Goal: Information Seeking & Learning: Learn about a topic

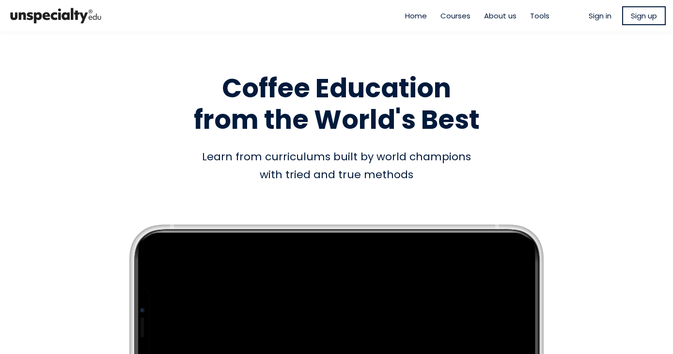
click at [597, 21] on ul "Sign in Sign up" at bounding box center [627, 15] width 77 height 19
click at [596, 17] on span "Sign in" at bounding box center [600, 15] width 23 height 11
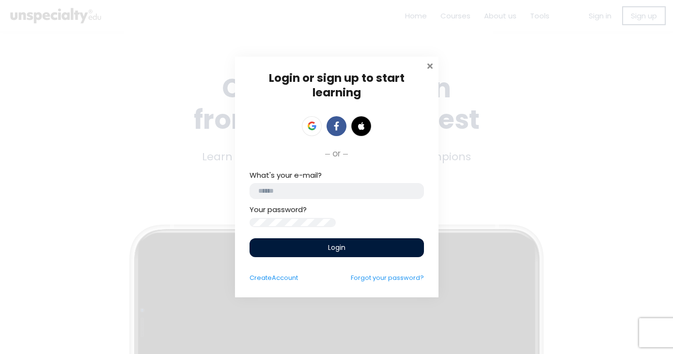
click at [430, 60] on span at bounding box center [431, 65] width 10 height 10
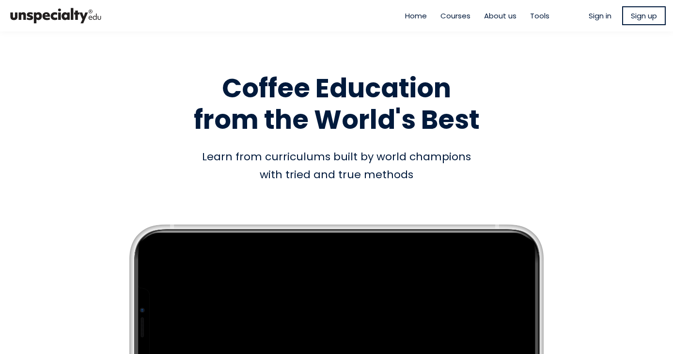
click at [594, 15] on span "Sign in" at bounding box center [600, 15] width 23 height 11
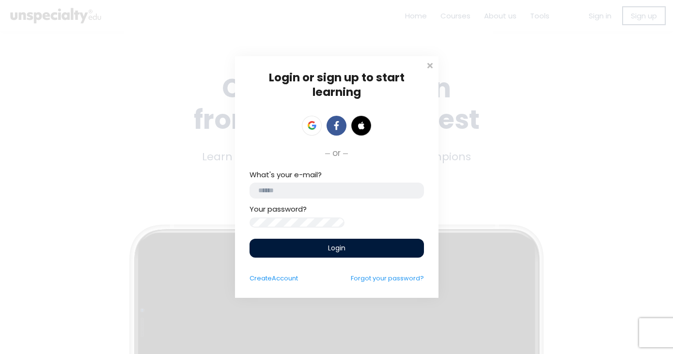
click at [286, 193] on input "email" at bounding box center [337, 191] width 175 height 16
type input "**********"
click at [303, 250] on div "Login" at bounding box center [337, 248] width 175 height 19
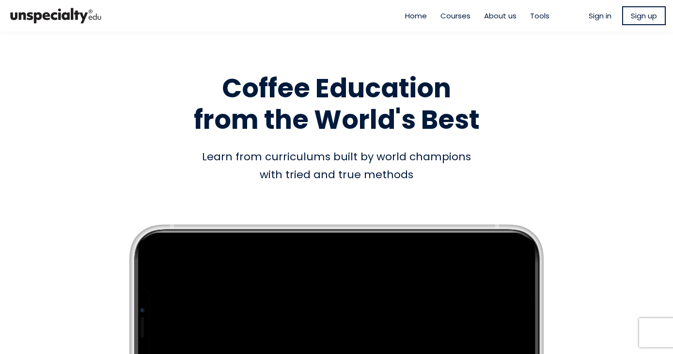
click at [454, 17] on span "Courses" at bounding box center [456, 15] width 30 height 11
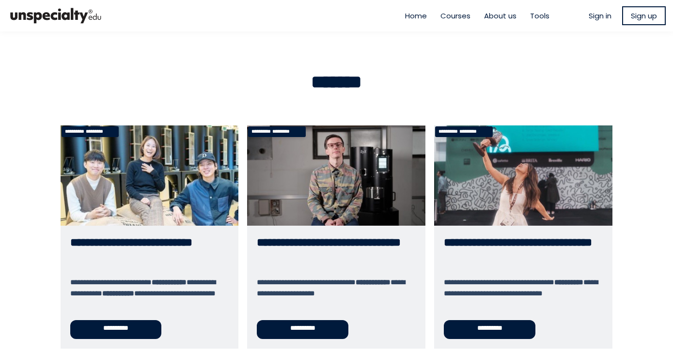
click at [306, 164] on link "**********" at bounding box center [336, 237] width 178 height 223
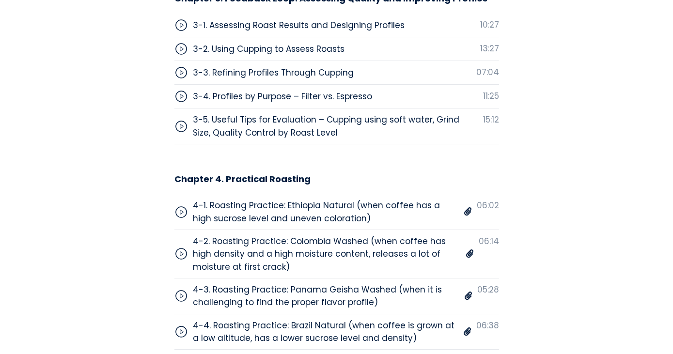
scroll to position [3489, 0]
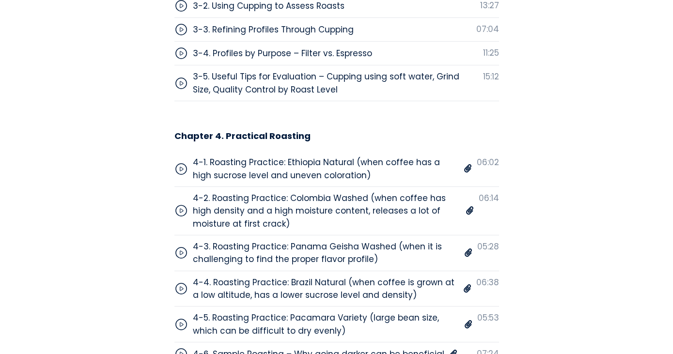
click at [331, 312] on div "4-5. Roasting Practice: Pacamara Variety (large bean size, which can be difficu…" at bounding box center [326, 325] width 267 height 26
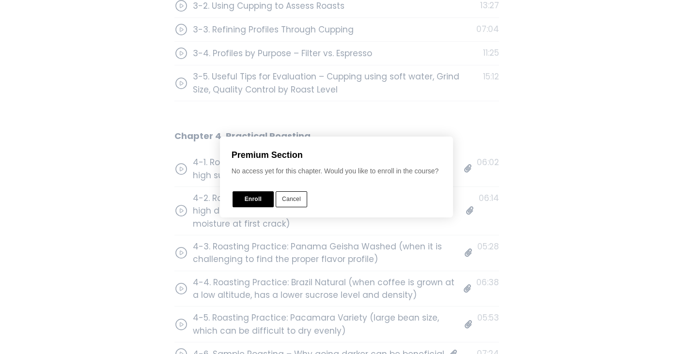
click at [301, 204] on button "Cancel" at bounding box center [292, 200] width 32 height 16
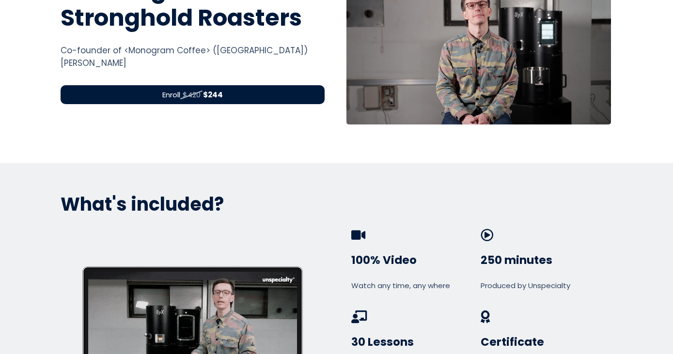
scroll to position [0, 0]
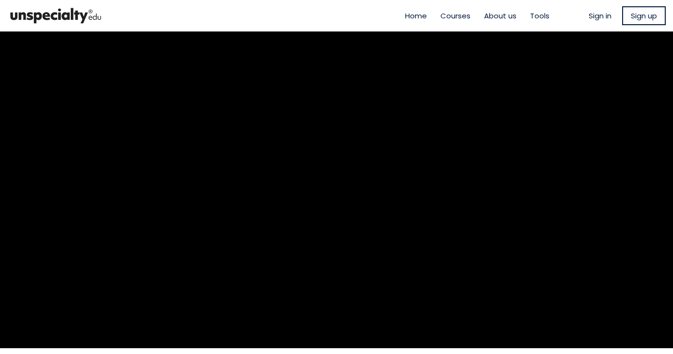
click at [591, 17] on span "Sign in" at bounding box center [600, 15] width 23 height 11
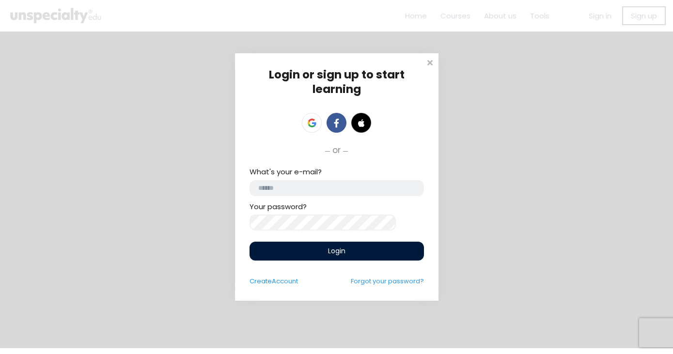
click at [305, 184] on input "email" at bounding box center [337, 188] width 175 height 16
type input "**********"
click at [309, 251] on div "Login" at bounding box center [337, 251] width 175 height 19
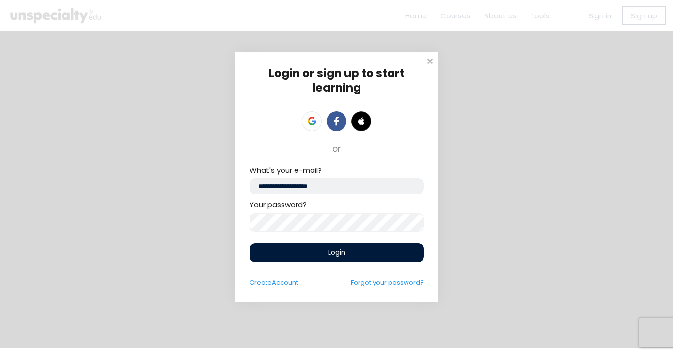
click at [314, 255] on div "Login" at bounding box center [337, 252] width 175 height 19
click at [324, 255] on div "Login" at bounding box center [337, 252] width 175 height 19
click at [326, 261] on div "Login" at bounding box center [337, 252] width 175 height 19
click at [351, 249] on div "Login" at bounding box center [337, 252] width 175 height 19
click at [352, 255] on div "Login" at bounding box center [337, 252] width 175 height 19
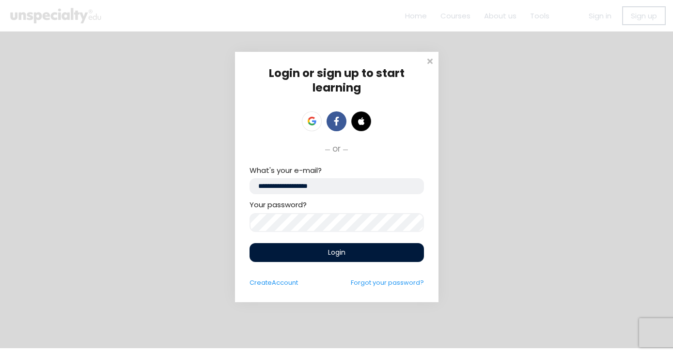
click at [341, 261] on div "Login" at bounding box center [337, 252] width 175 height 19
click at [331, 260] on div "Login" at bounding box center [337, 252] width 175 height 19
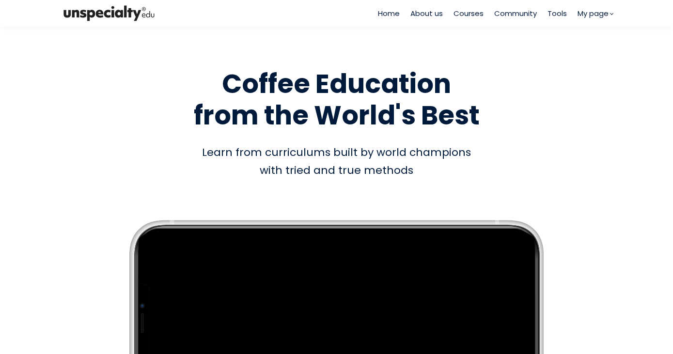
click at [468, 11] on span "Courses" at bounding box center [469, 13] width 30 height 11
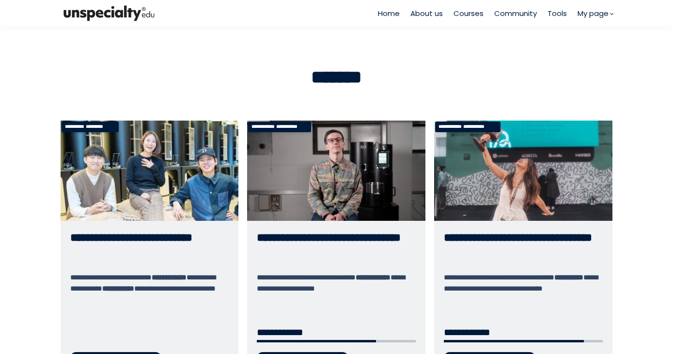
click at [370, 158] on link "**********" at bounding box center [336, 251] width 178 height 260
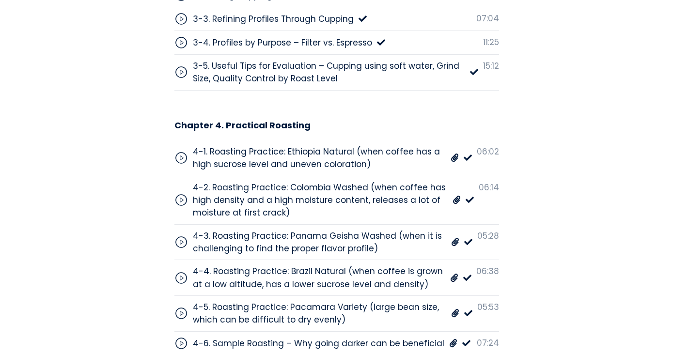
scroll to position [3505, 0]
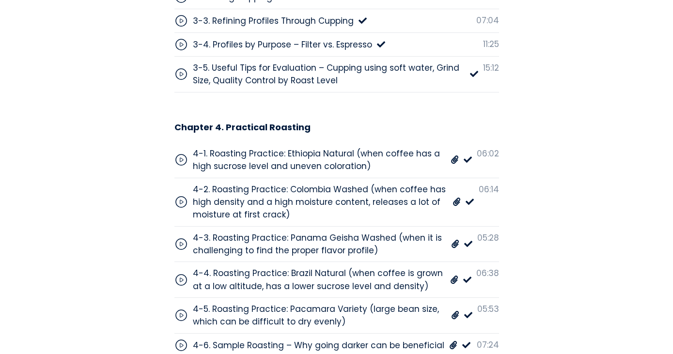
click at [312, 303] on div "4-5. Roasting Practice: Pacamara Variety (large bean size, which can be difficu…" at bounding box center [320, 316] width 254 height 26
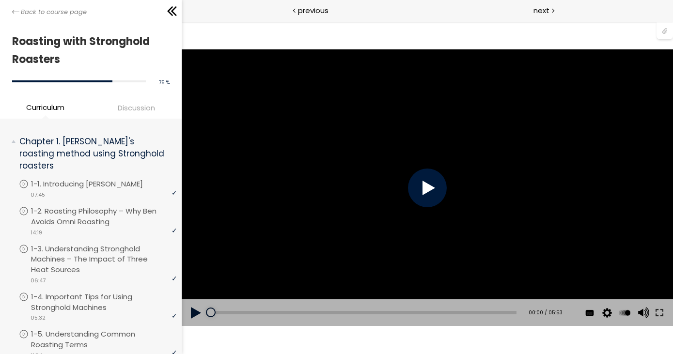
click at [426, 199] on div at bounding box center [427, 188] width 39 height 39
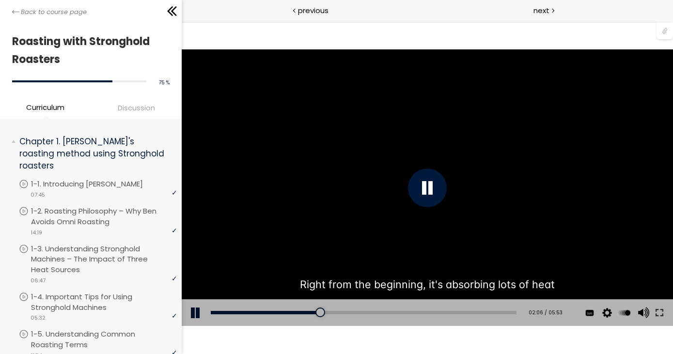
click at [426, 199] on div at bounding box center [427, 188] width 39 height 39
click at [426, 197] on div "You can download the roast profile image by clicking the 📎 above. * Amount of g…" at bounding box center [428, 187] width 492 height 276
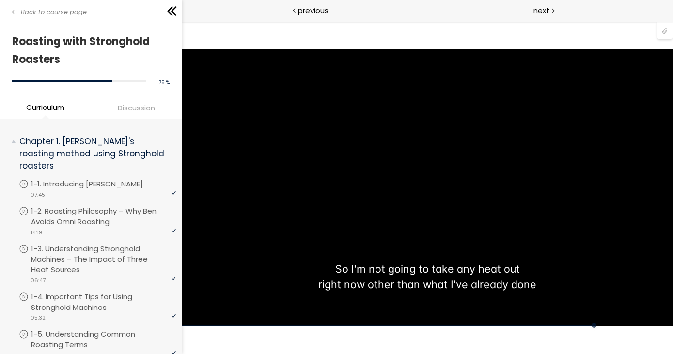
click at [426, 197] on div "You can download the roast profile image by clicking the 📎 above. * Amount of g…" at bounding box center [428, 187] width 492 height 276
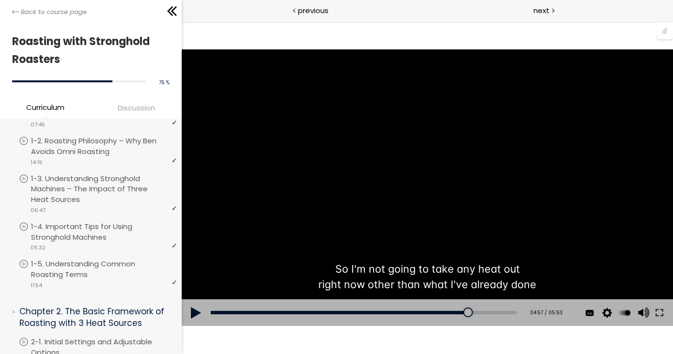
scroll to position [73, 0]
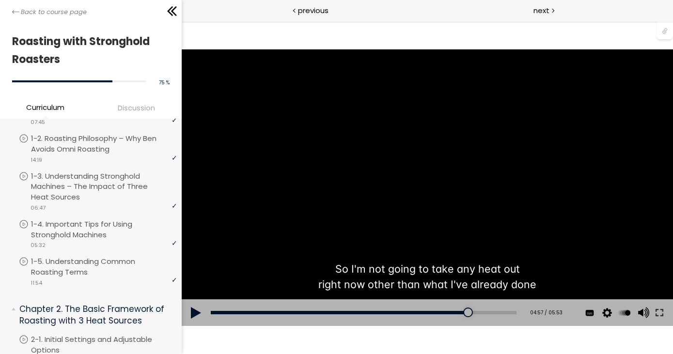
click at [344, 209] on div "You can download the roast profile image by clicking the 📎 above. * Amount of g…" at bounding box center [428, 187] width 492 height 276
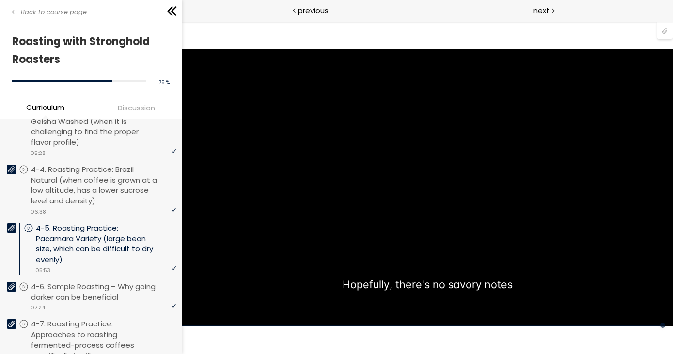
scroll to position [945, 0]
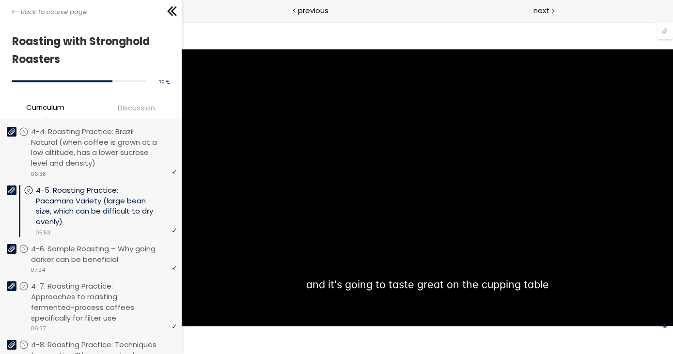
click at [9, 187] on icon at bounding box center [11, 190] width 7 height 7
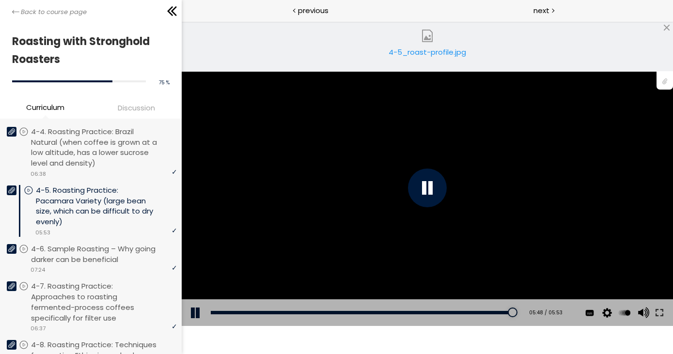
click at [434, 41] on link "4-5_roast-profile.jpg" at bounding box center [428, 46] width 94 height 39
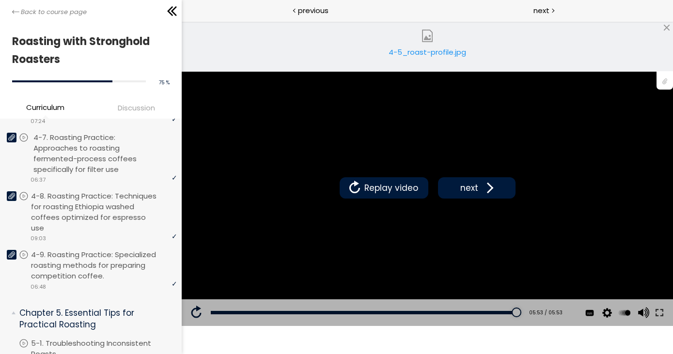
scroll to position [1094, 0]
click at [103, 258] on p "4-9. Roasting Practice: Specialized roasting methods for preparing competition …" at bounding box center [106, 265] width 146 height 32
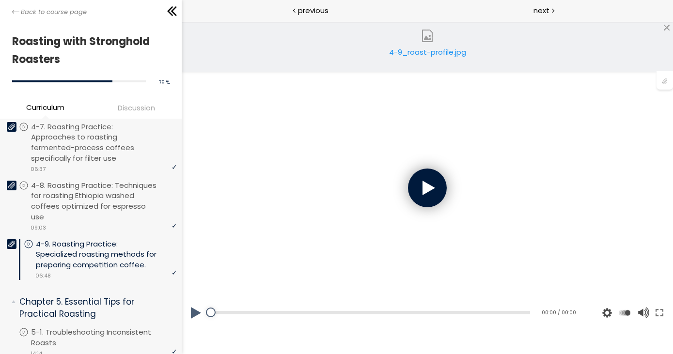
click at [431, 192] on div at bounding box center [427, 188] width 39 height 39
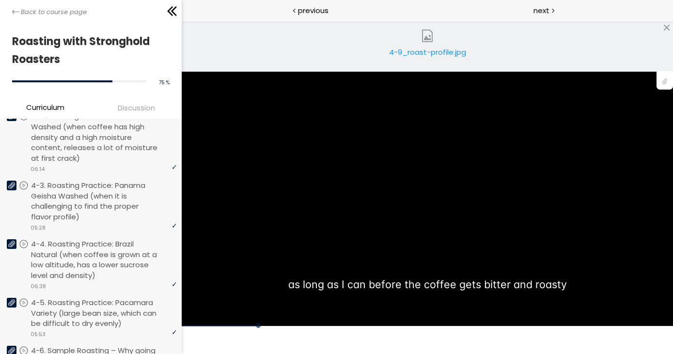
scroll to position [809, 0]
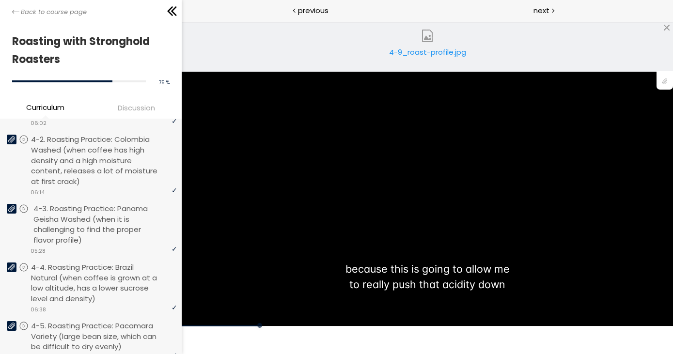
click at [102, 214] on p "4-3. Roasting Practice: Panama Geisha Washed (when it is challenging to find th…" at bounding box center [106, 225] width 146 height 42
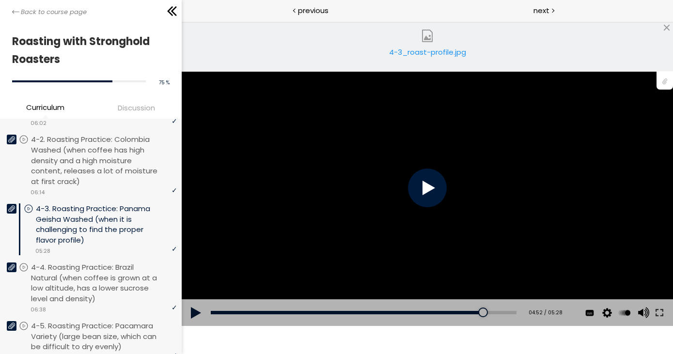
click at [422, 179] on div at bounding box center [427, 188] width 39 height 39
click at [84, 216] on p "4-3. Roasting Practice: Panama Geisha Washed (when it is challenging to find th…" at bounding box center [106, 225] width 141 height 42
drag, startPoint x: 236, startPoint y: 316, endPoint x: 207, endPoint y: 317, distance: 28.6
click at [207, 317] on div "Add chapter 00:12 04:59 / 05:28 Subtitles English 中文 (简体) None Auto 1080p 720p …" at bounding box center [428, 313] width 492 height 27
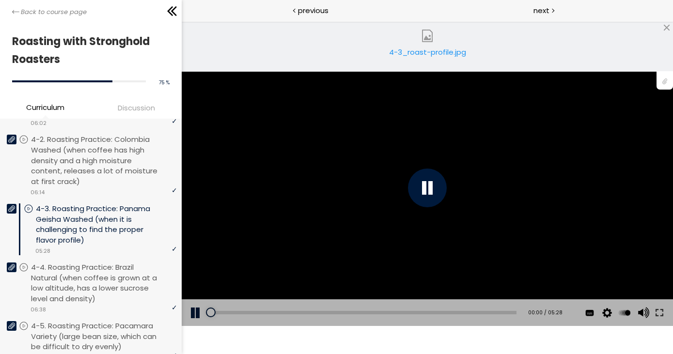
drag, startPoint x: 219, startPoint y: 312, endPoint x: 203, endPoint y: 313, distance: 15.5
click at [203, 313] on div "Add chapter 00:00 00:00 / 05:28 Subtitles English 中文 (简体) None Auto 1080p 720p …" at bounding box center [428, 313] width 492 height 27
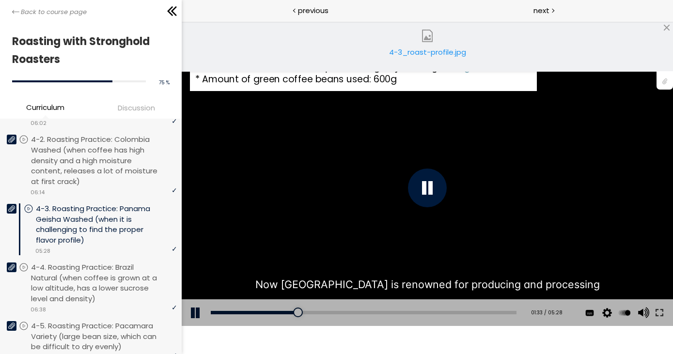
click at [365, 150] on div "You can download the roast profile image by clicking the 📎 above. * Amount of g…" at bounding box center [428, 187] width 492 height 276
click at [414, 178] on div "You can download the roast profile image by clicking the 📎 above. * Amount of g…" at bounding box center [428, 187] width 492 height 276
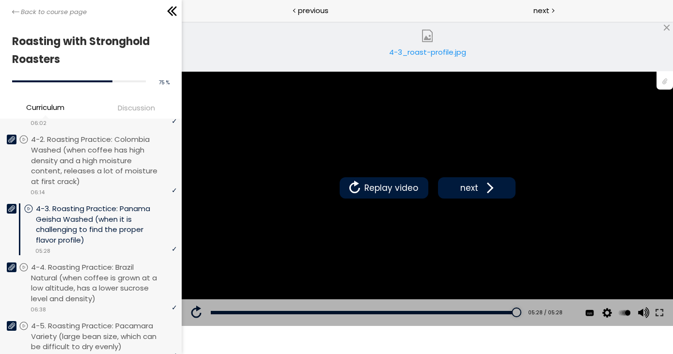
click at [423, 55] on div "4-3_roast-profile.jpg" at bounding box center [427, 56] width 79 height 19
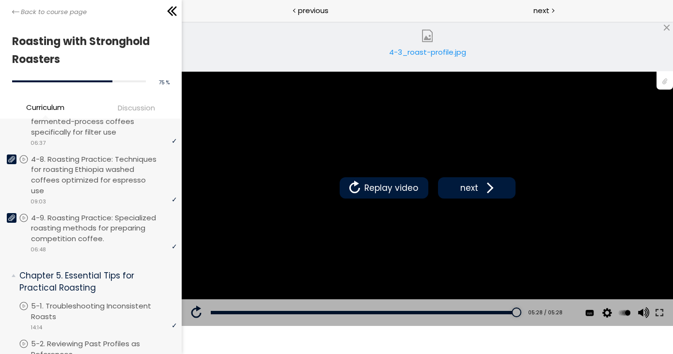
scroll to position [1119, 0]
click at [95, 223] on p "4-9. Roasting Practice: Specialized roasting methods for preparing competition …" at bounding box center [106, 230] width 146 height 32
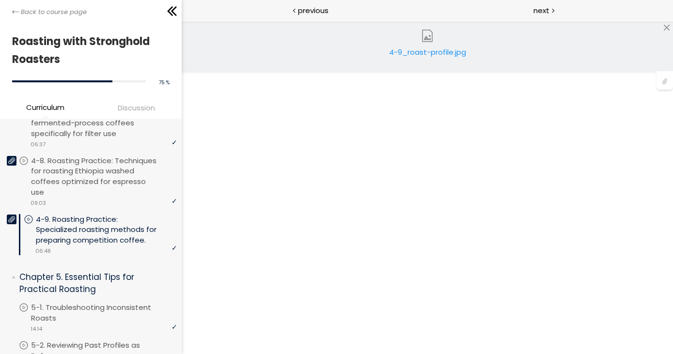
click at [439, 52] on div "4-9_roast-profile.jpg" at bounding box center [427, 56] width 79 height 19
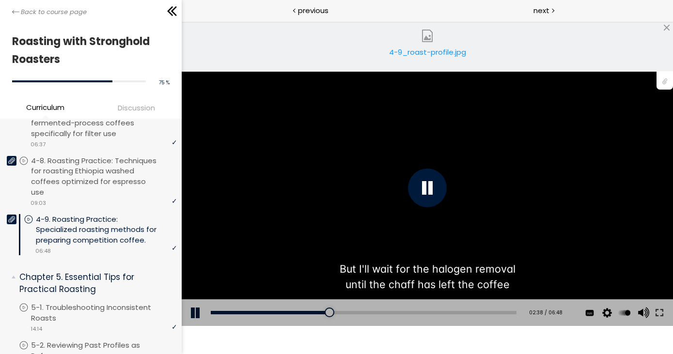
click at [558, 152] on div "You can download the roast profile image by clicking the 📎 above. * Amount of g…" at bounding box center [428, 187] width 492 height 276
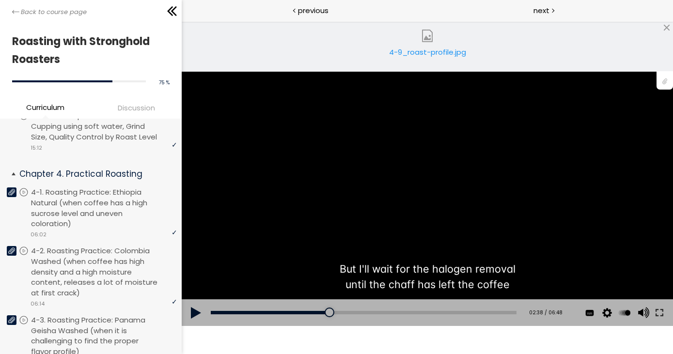
scroll to position [694, 0]
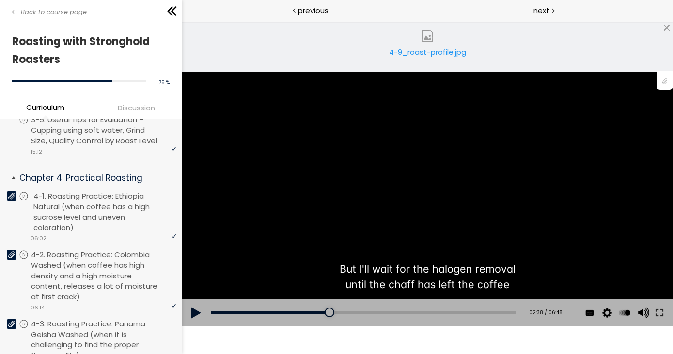
click at [111, 204] on p "4-1. Roasting Practice: Ethiopia Natural (when coffee has a high sucrose level …" at bounding box center [106, 212] width 146 height 42
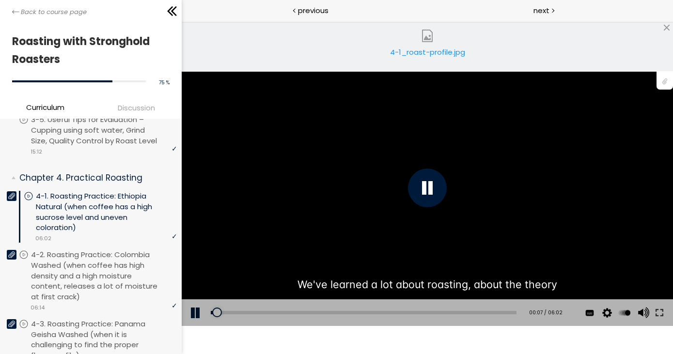
click at [441, 50] on div "4-1_roast-profile.jpg" at bounding box center [427, 56] width 79 height 19
